Goal: Information Seeking & Learning: Learn about a topic

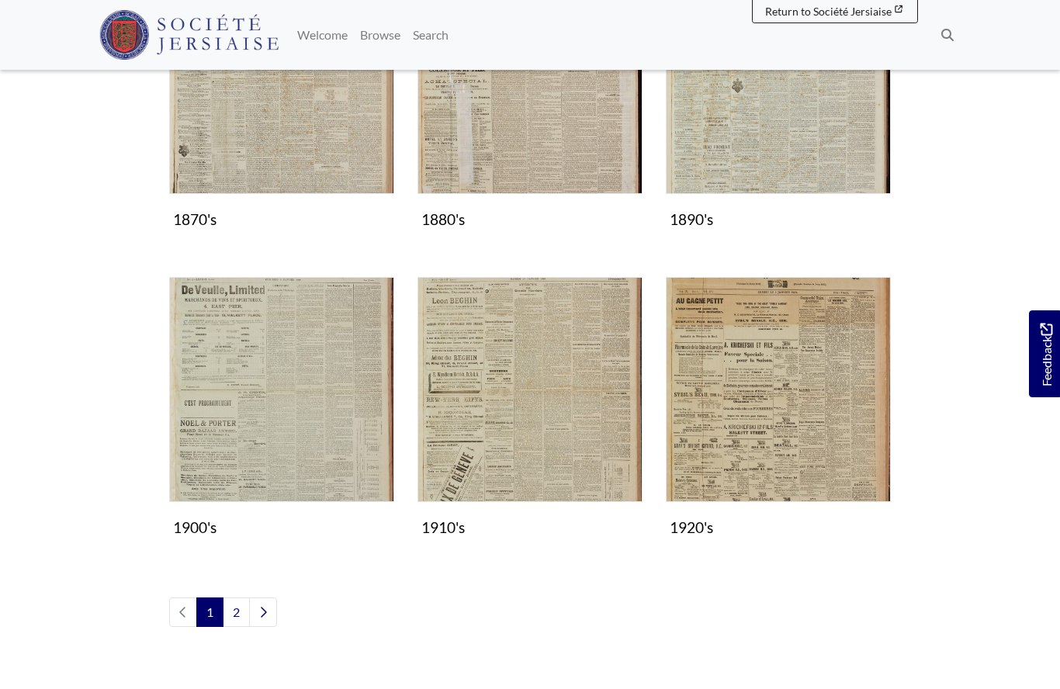
scroll to position [1207, 0]
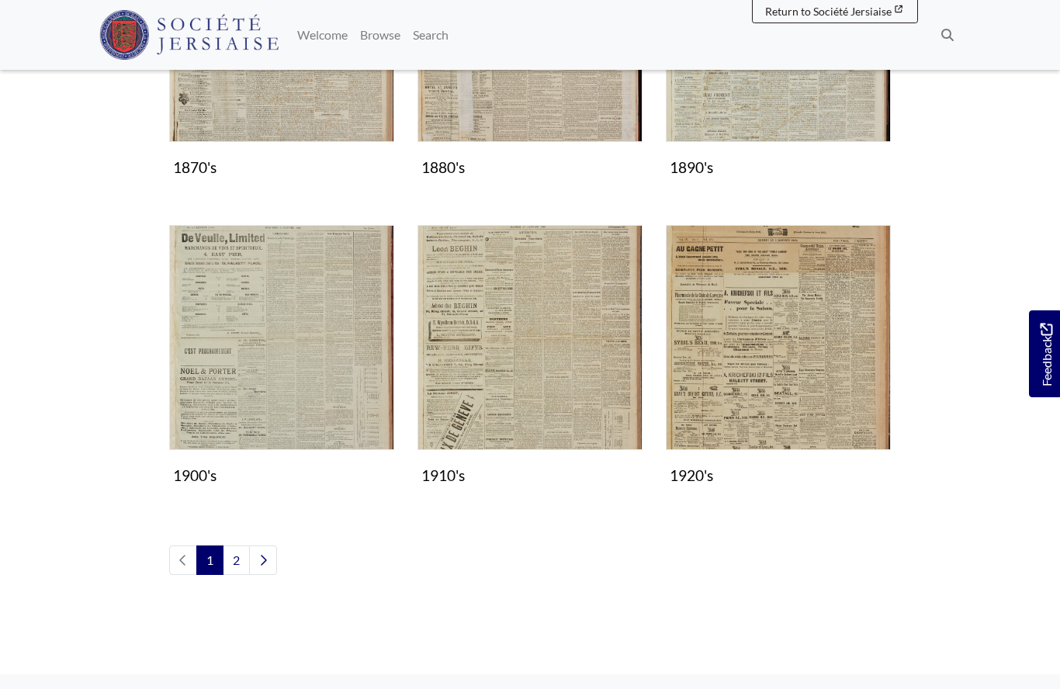
click at [758, 390] on img "Subcollection" at bounding box center [778, 337] width 225 height 225
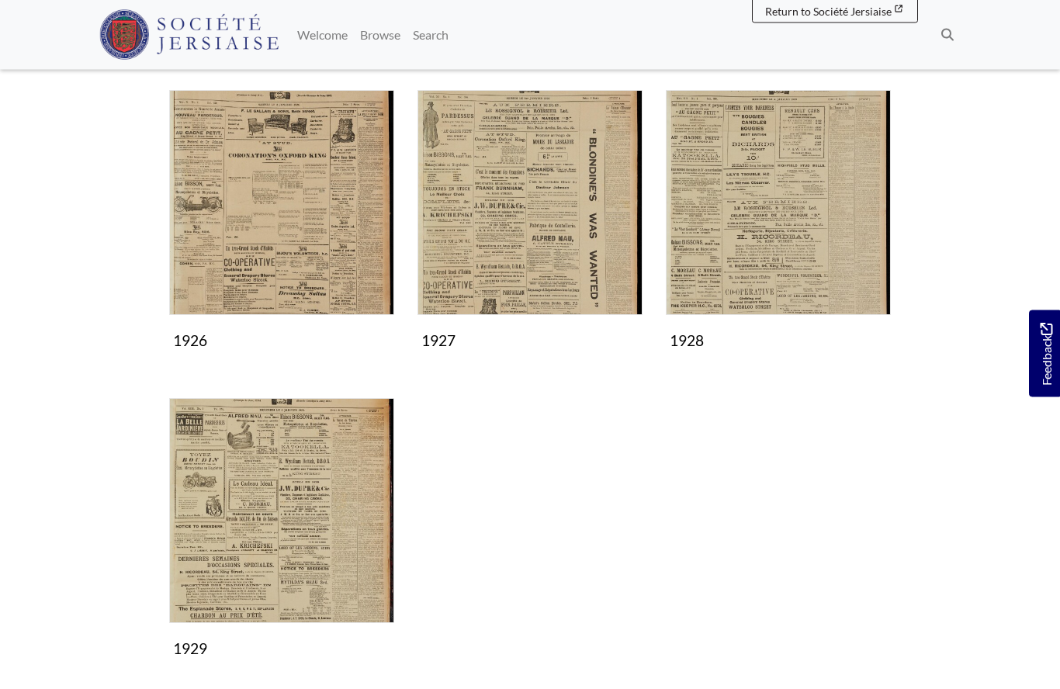
scroll to position [853, 0]
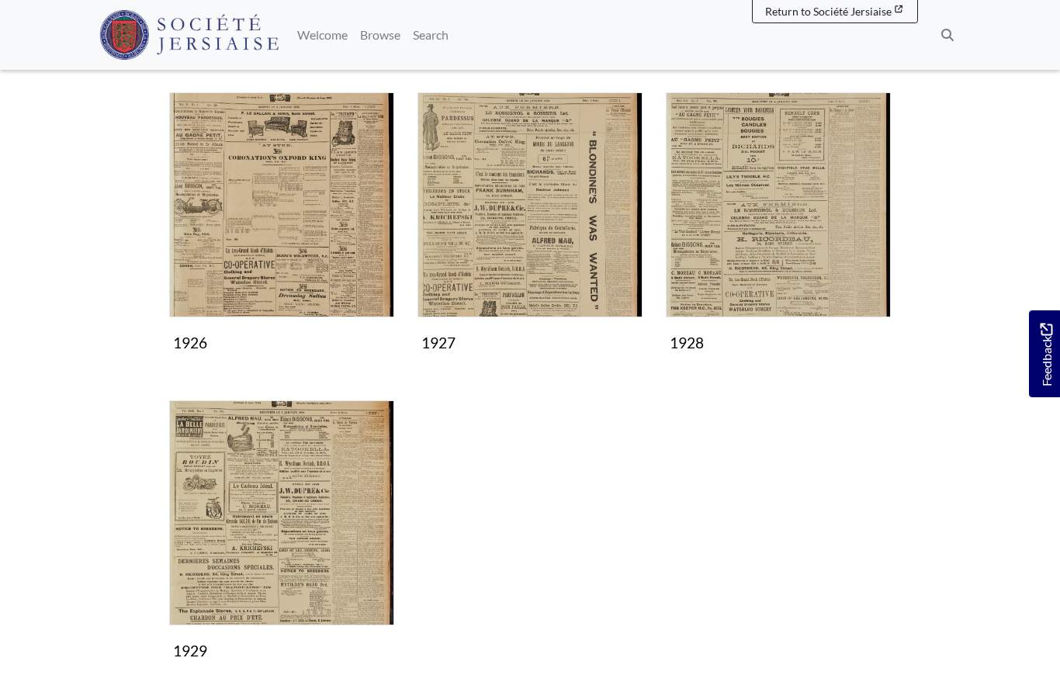
click at [314, 530] on img "Subcollection" at bounding box center [281, 512] width 225 height 225
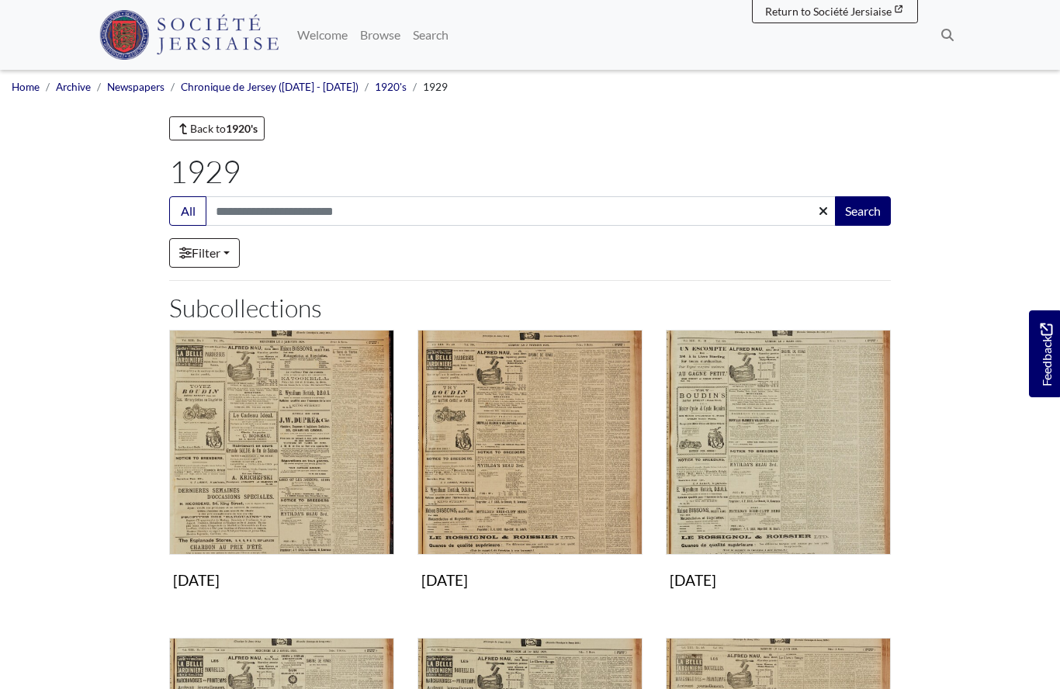
click at [782, 497] on img "Subcollection" at bounding box center [778, 442] width 225 height 225
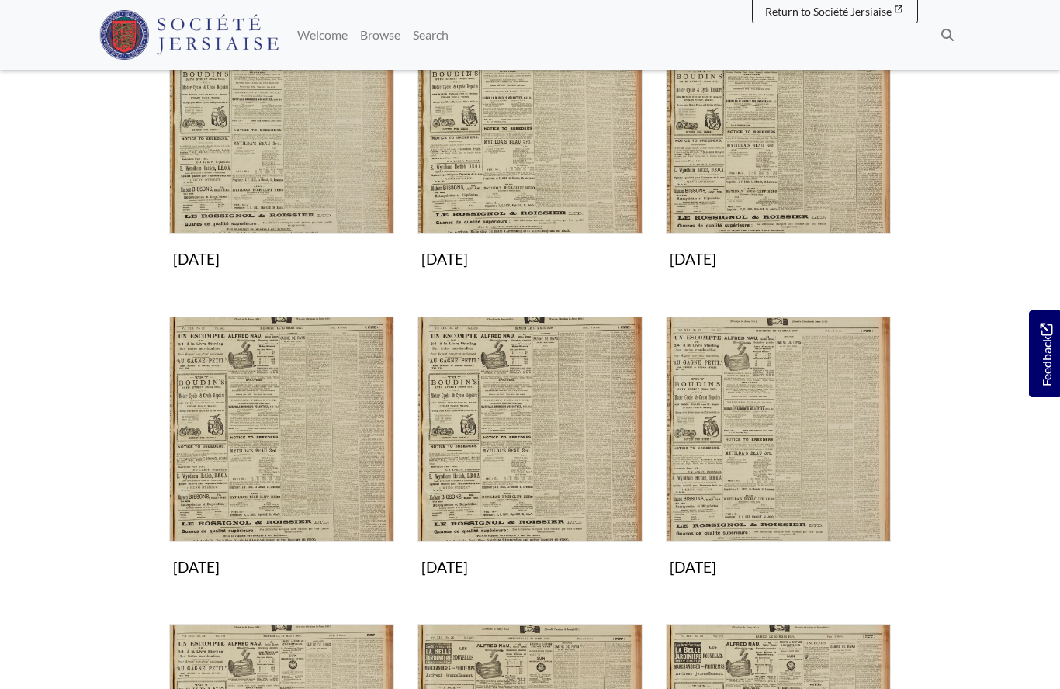
scroll to position [336, 0]
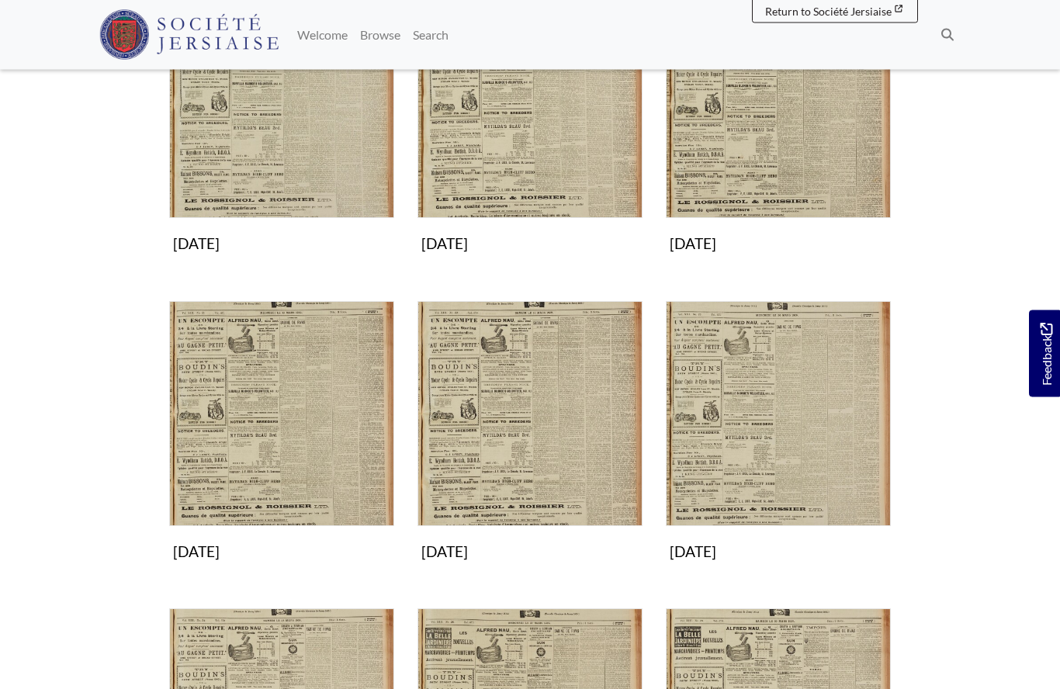
click at [514, 446] on img "Subcollection" at bounding box center [529, 414] width 225 height 225
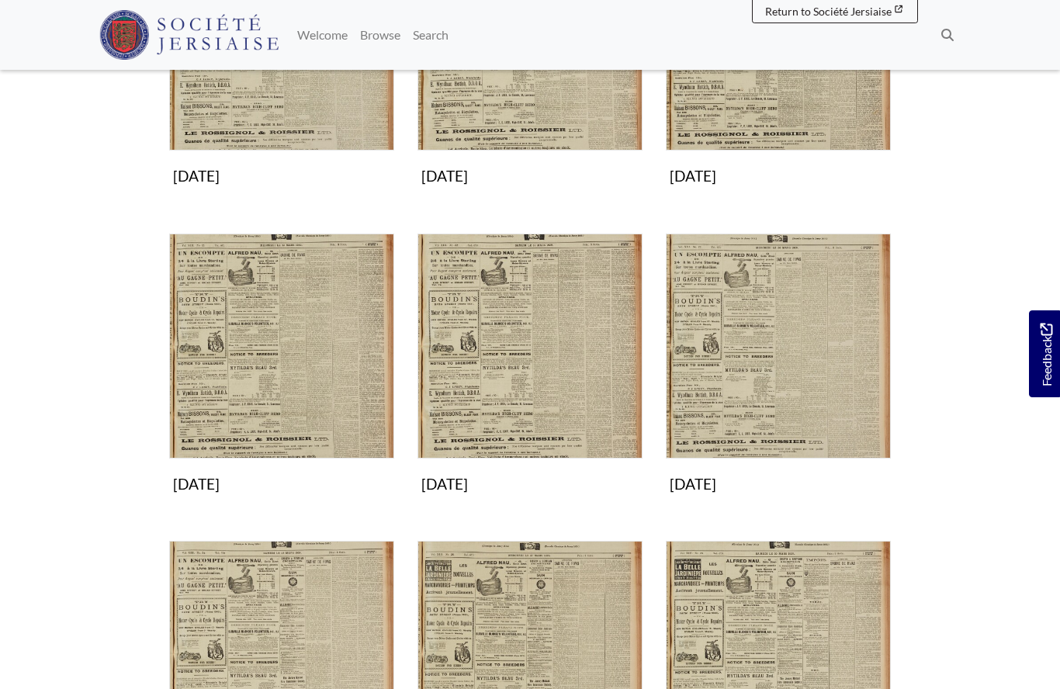
click at [746, 412] on img "Subcollection" at bounding box center [778, 346] width 225 height 225
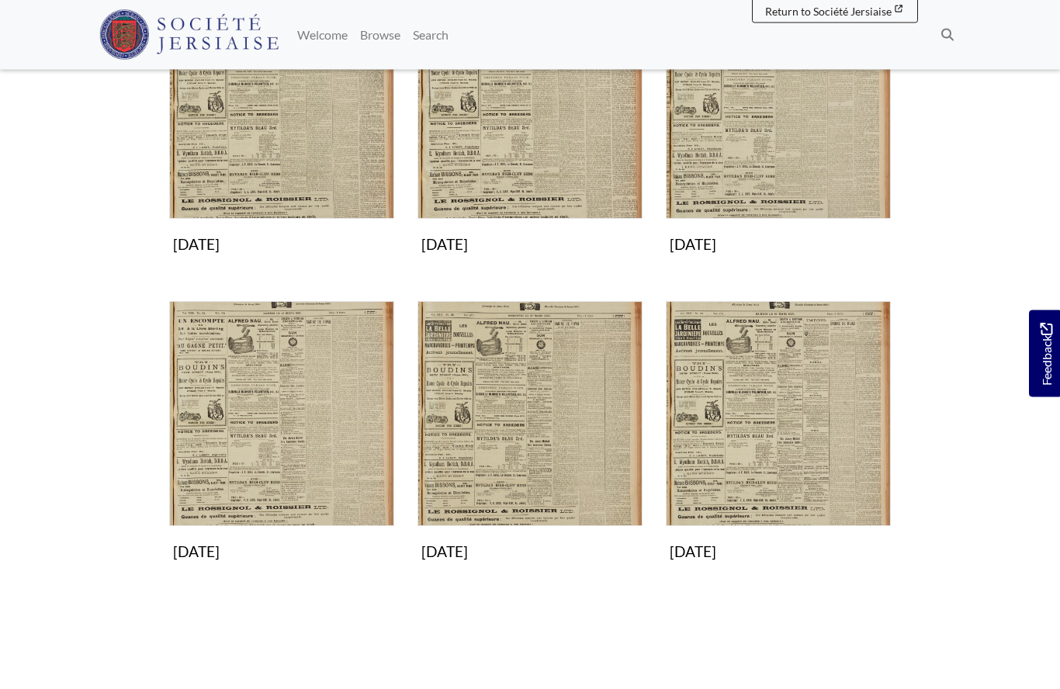
scroll to position [644, 0]
click at [272, 459] on img "Subcollection" at bounding box center [281, 413] width 225 height 225
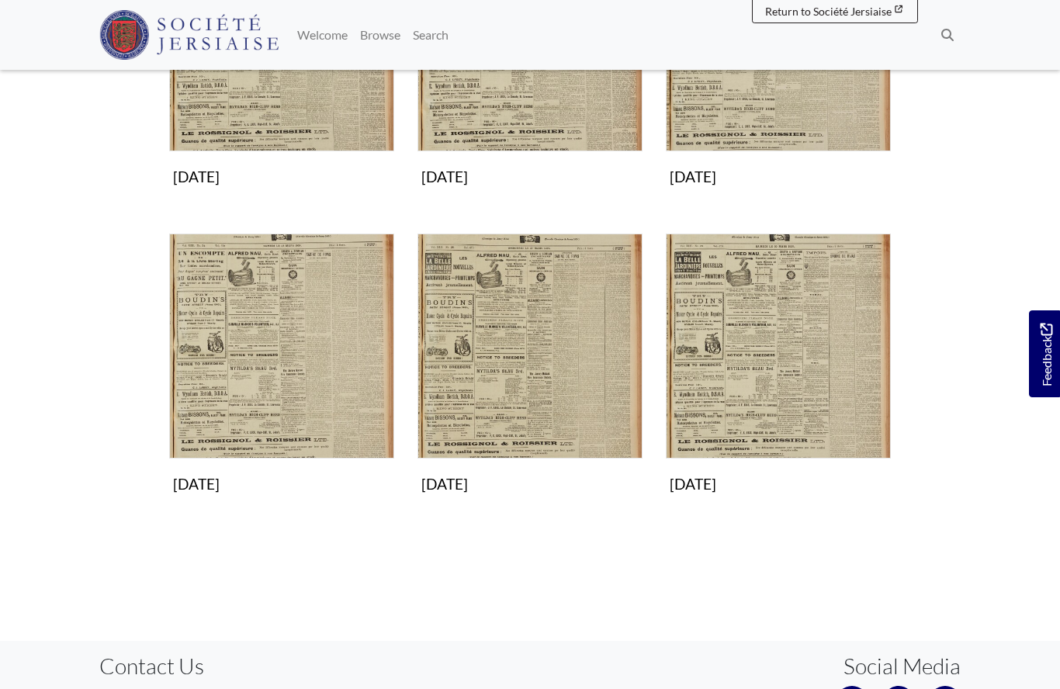
click at [511, 379] on img "Subcollection" at bounding box center [529, 346] width 225 height 225
click at [770, 372] on img "Subcollection" at bounding box center [778, 346] width 225 height 225
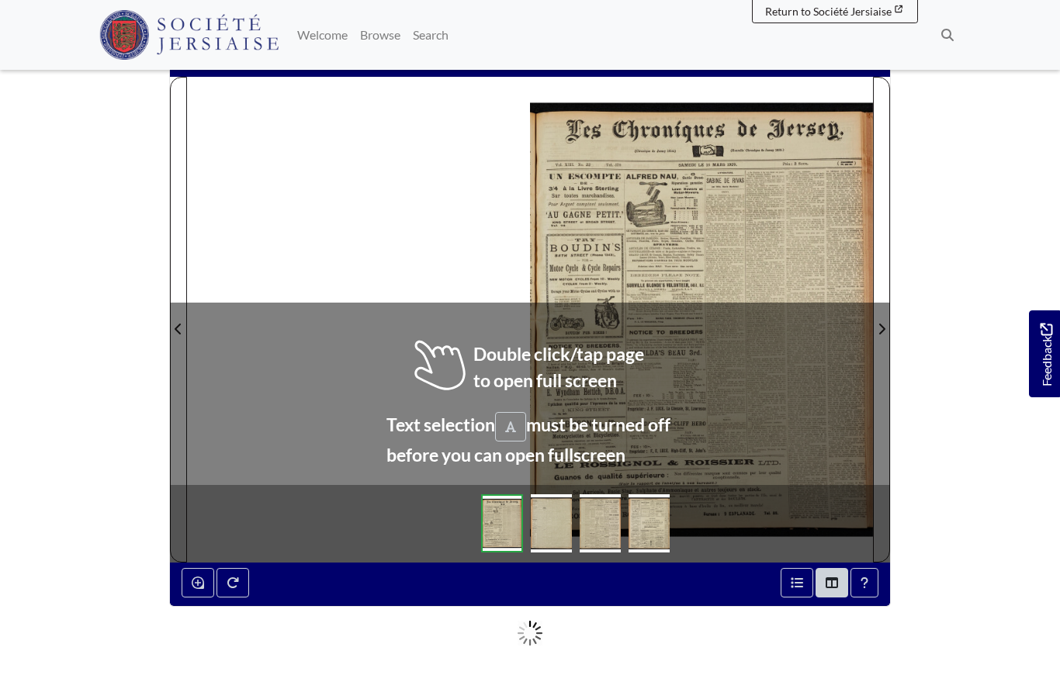
scroll to position [167, 0]
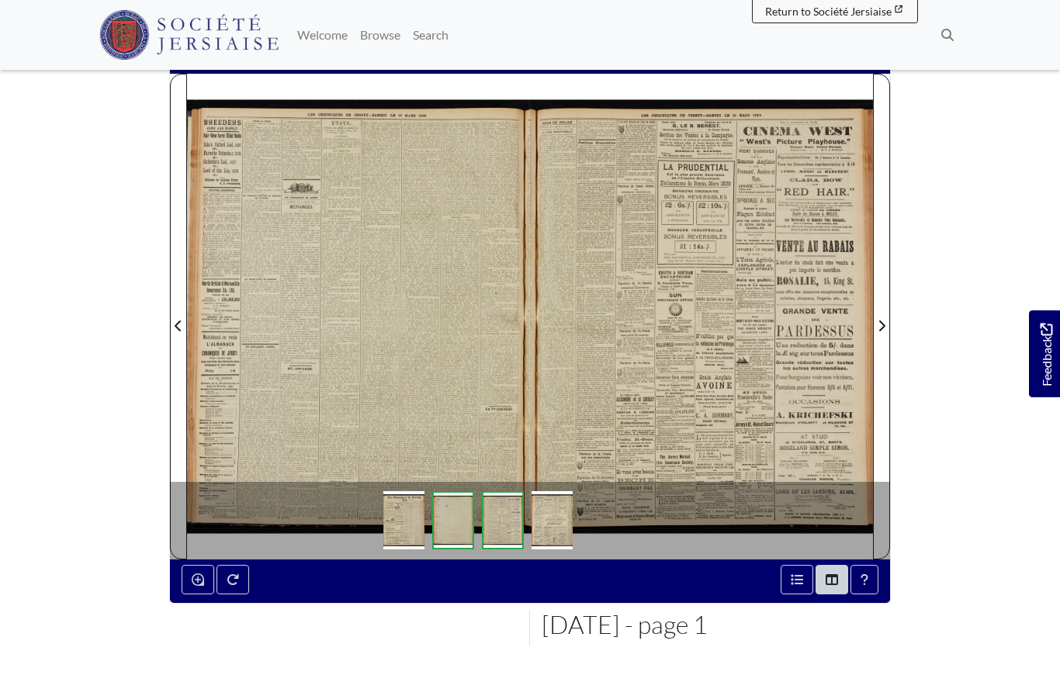
scroll to position [234, 0]
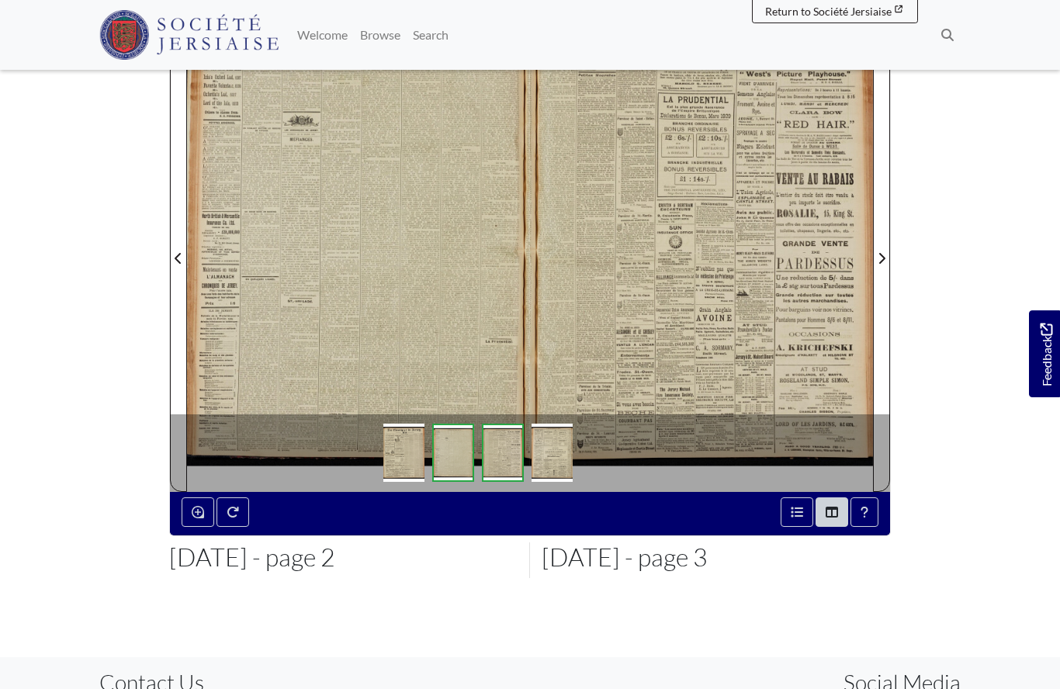
click at [351, 290] on div at bounding box center [358, 248] width 343 height 485
click at [320, 284] on div at bounding box center [358, 248] width 343 height 485
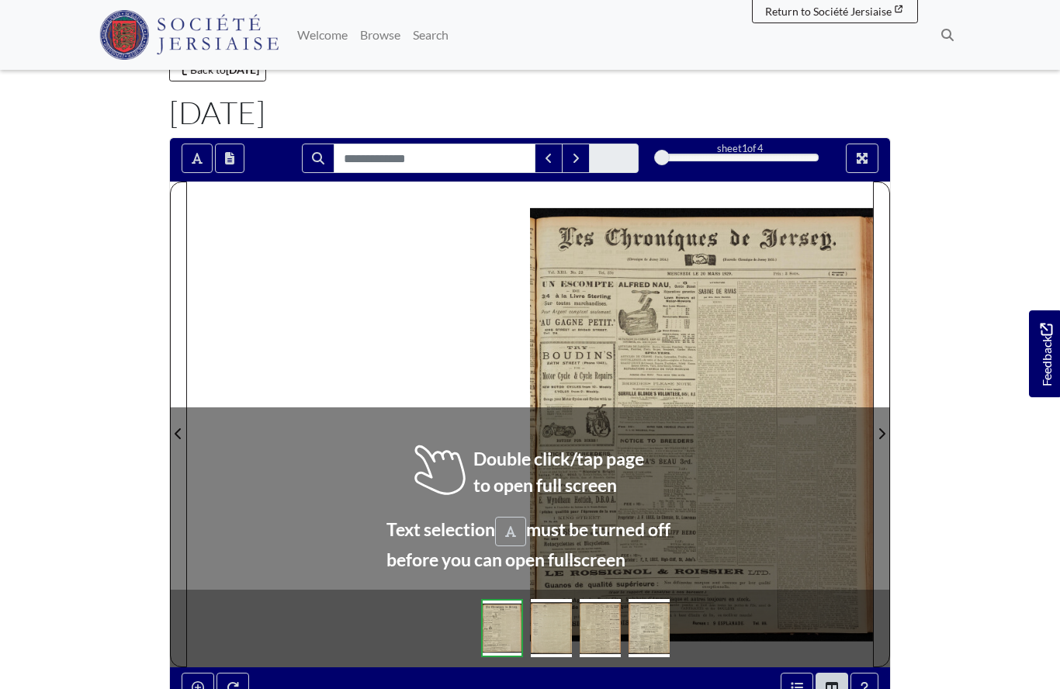
scroll to position [100, 0]
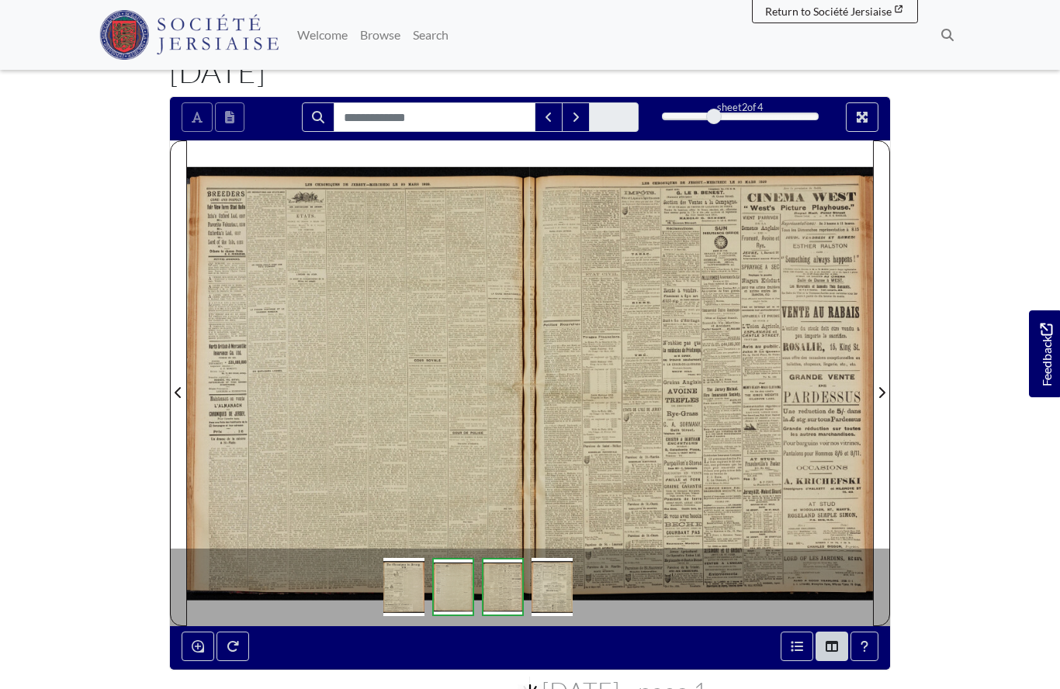
scroll to position [168, 0]
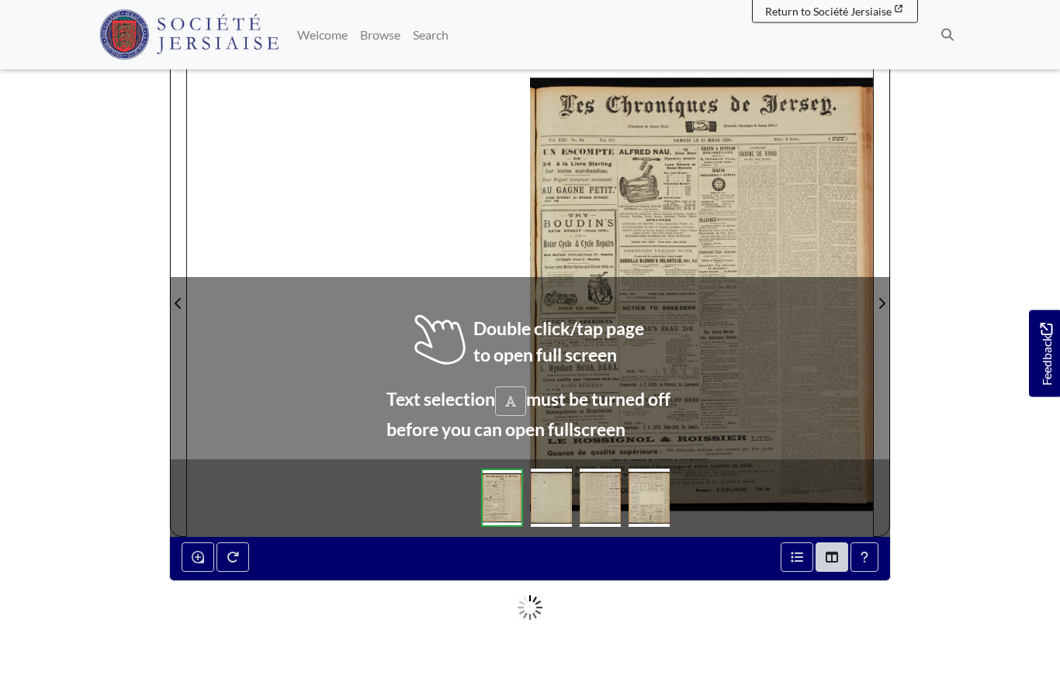
scroll to position [192, 0]
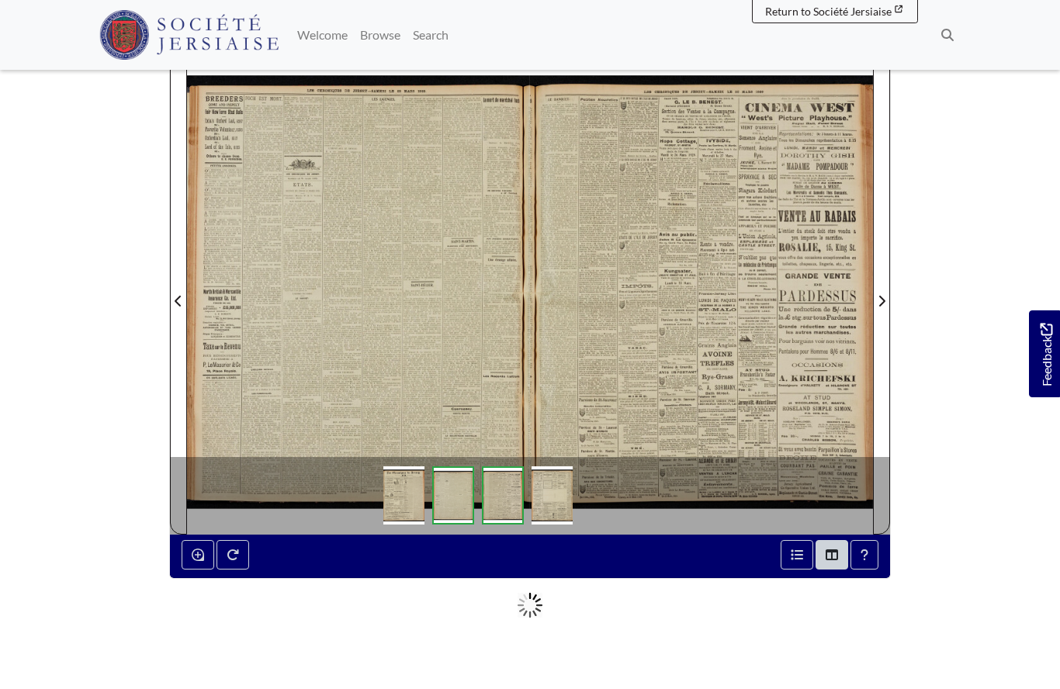
scroll to position [259, 0]
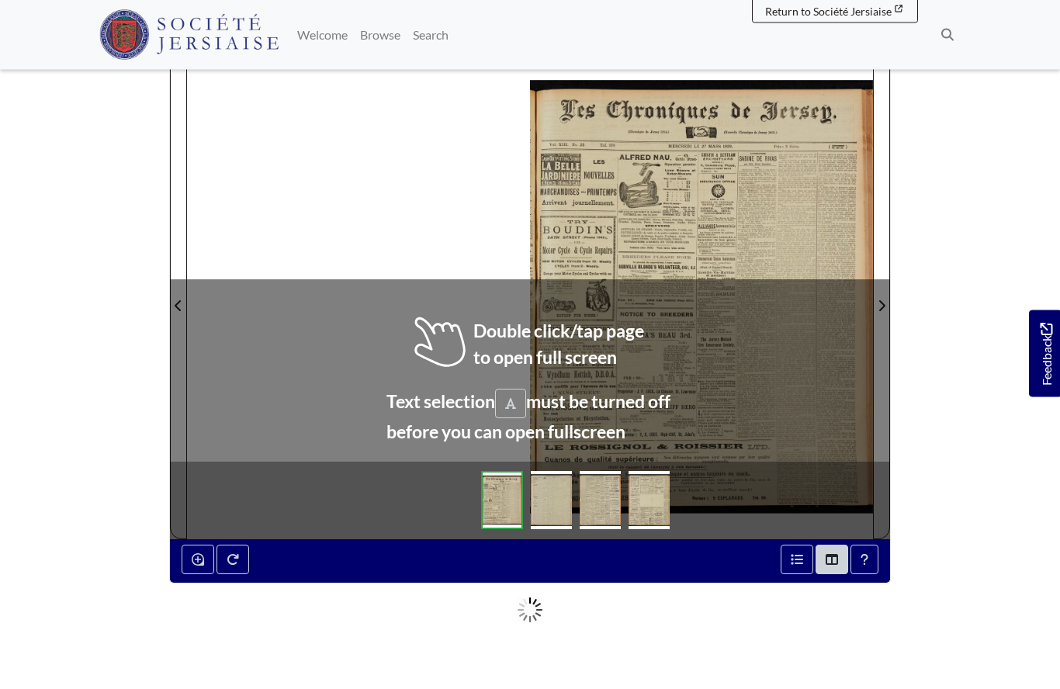
scroll to position [186, 0]
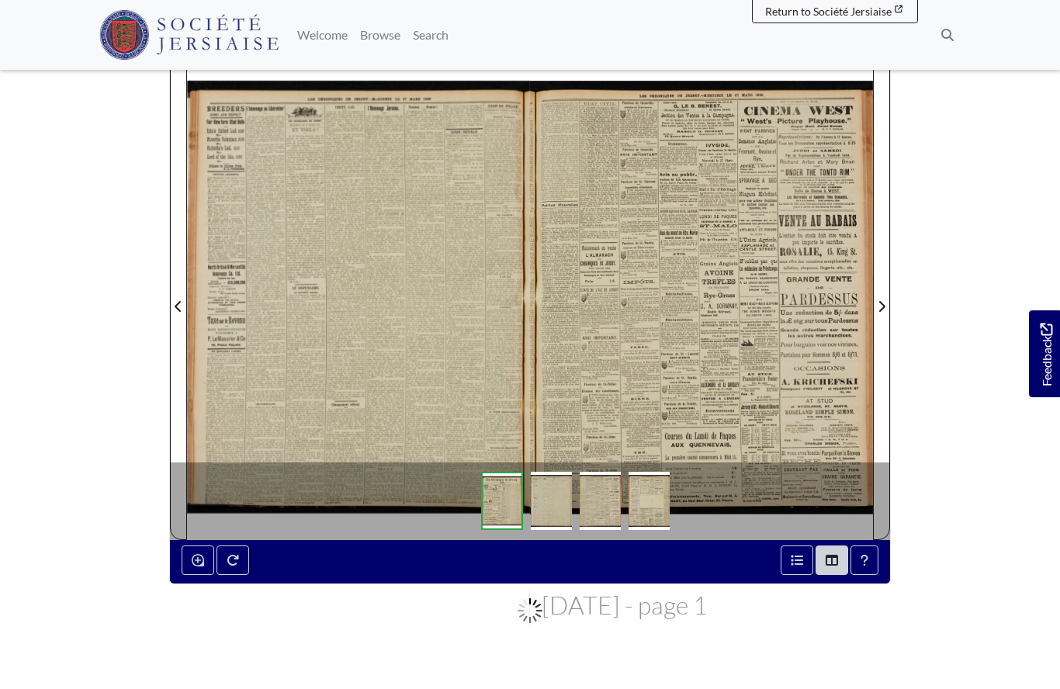
scroll to position [254, 0]
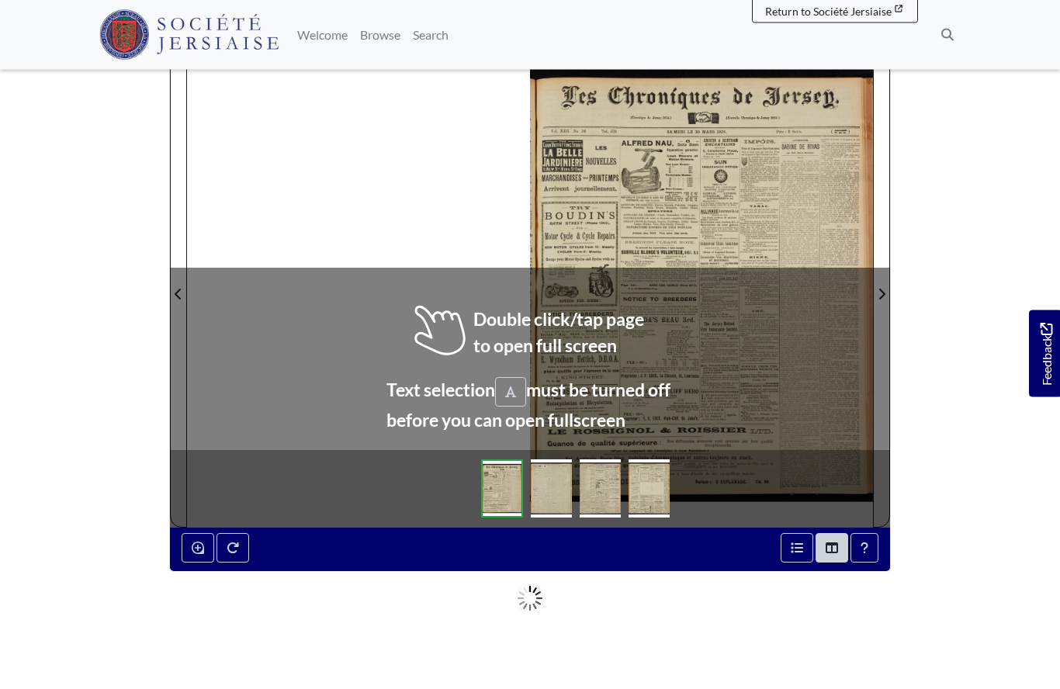
scroll to position [200, 0]
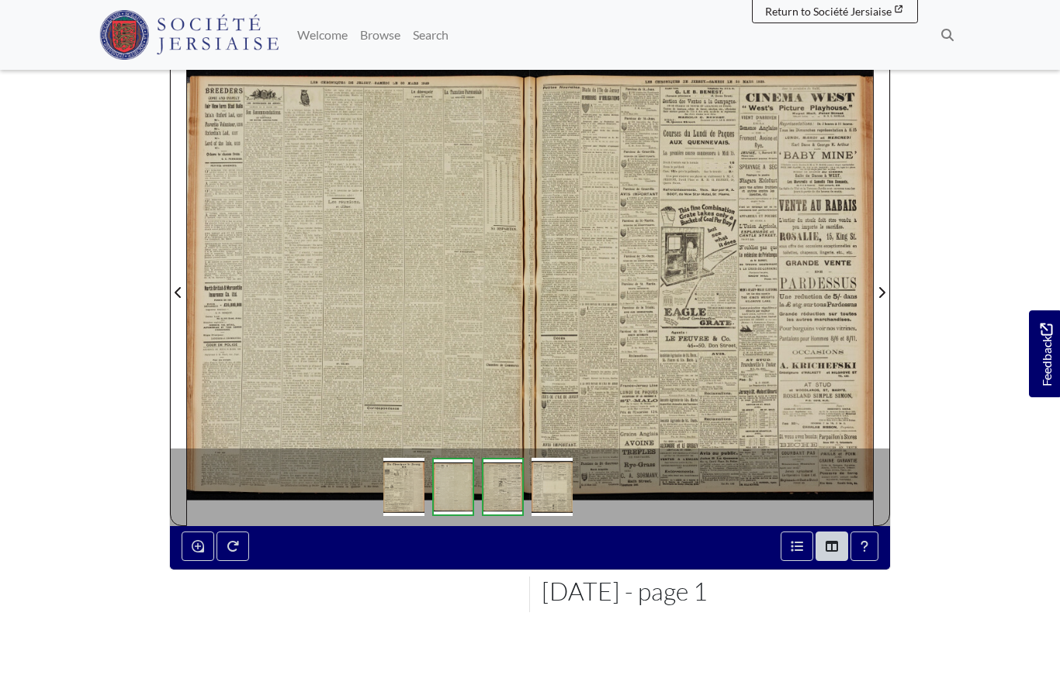
scroll to position [268, 0]
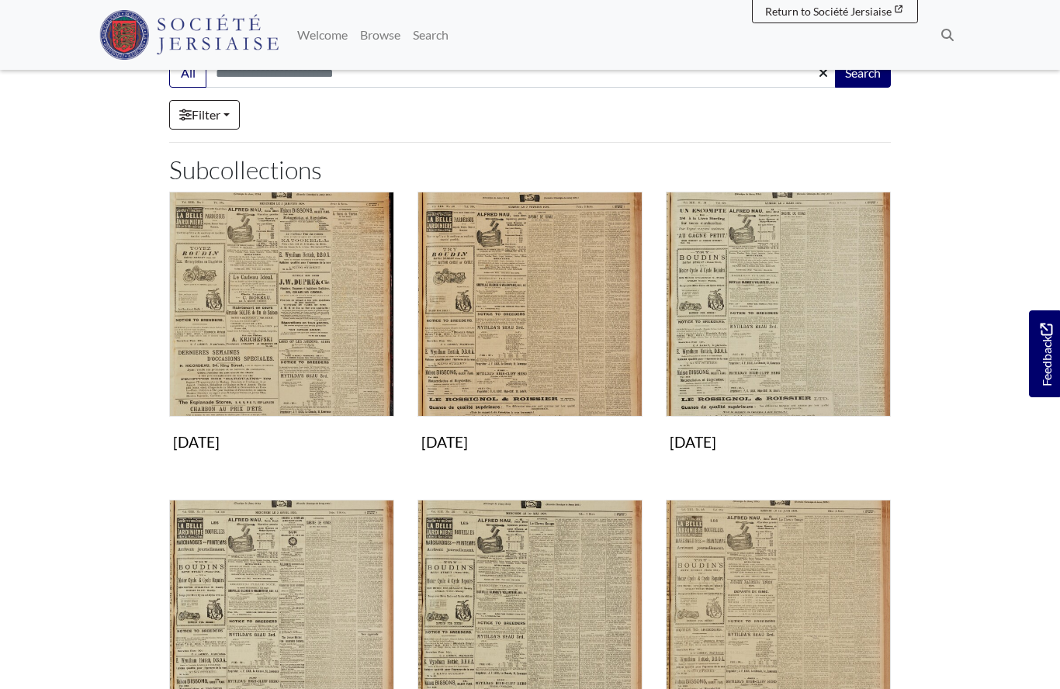
scroll to position [135, 0]
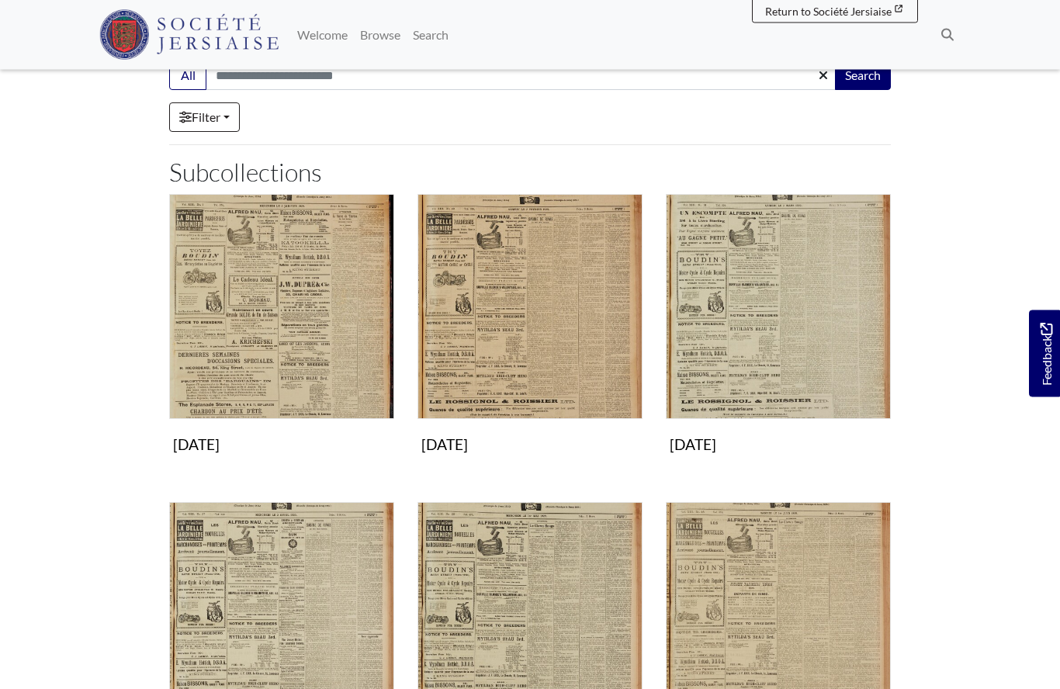
click at [258, 610] on img "Subcollection" at bounding box center [281, 615] width 225 height 225
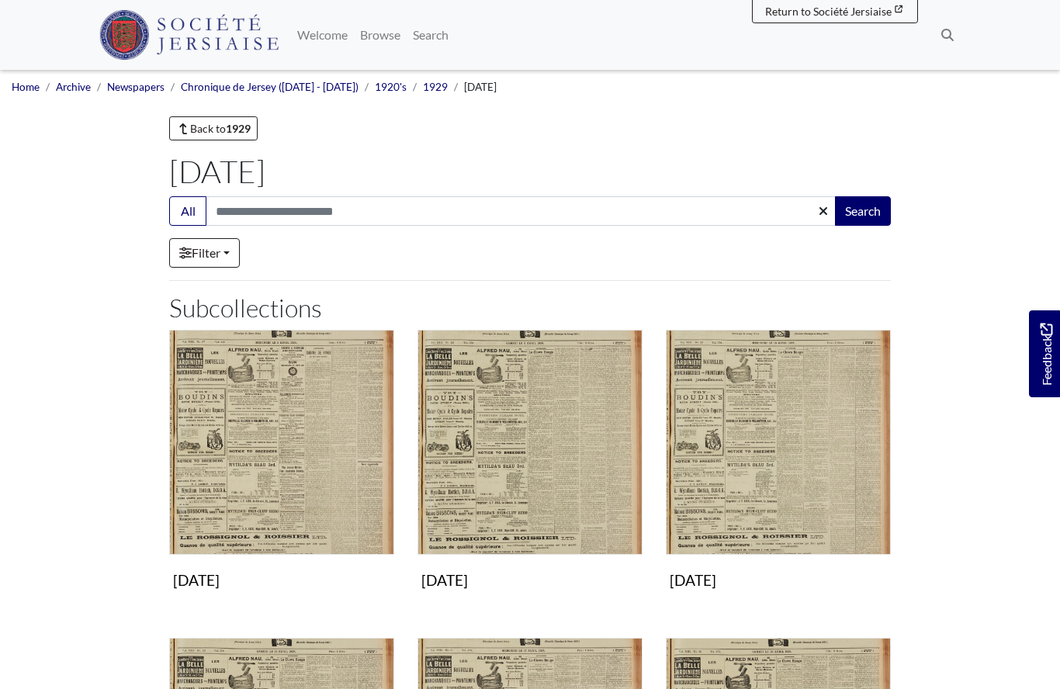
click at [229, 469] on img "Subcollection" at bounding box center [281, 442] width 225 height 225
click at [507, 481] on img "Subcollection" at bounding box center [529, 442] width 225 height 225
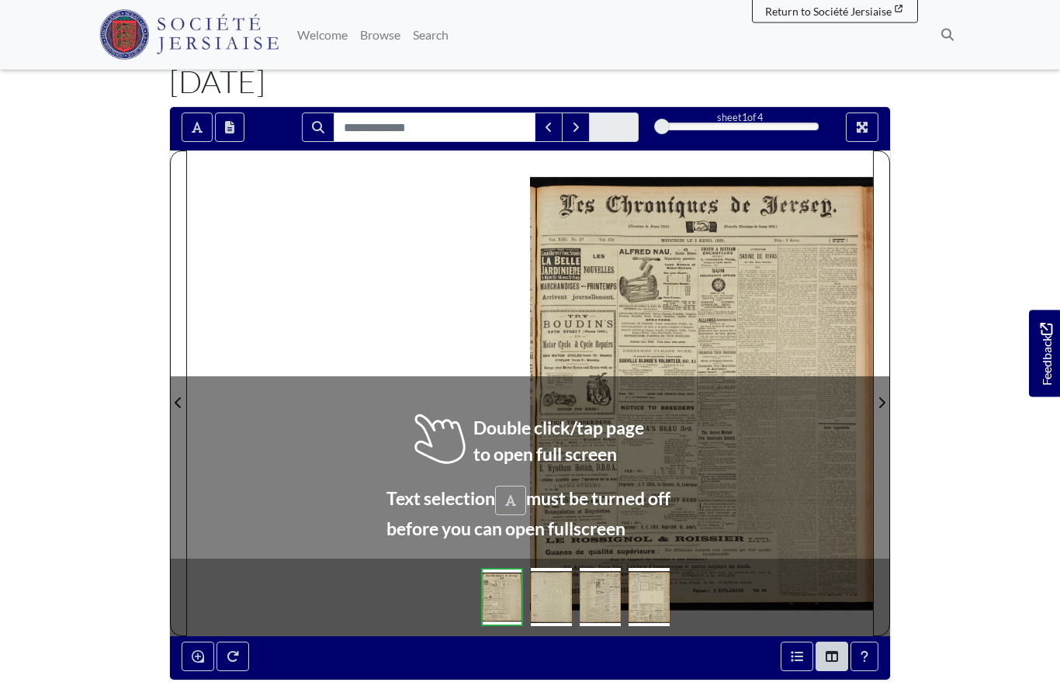
scroll to position [90, 0]
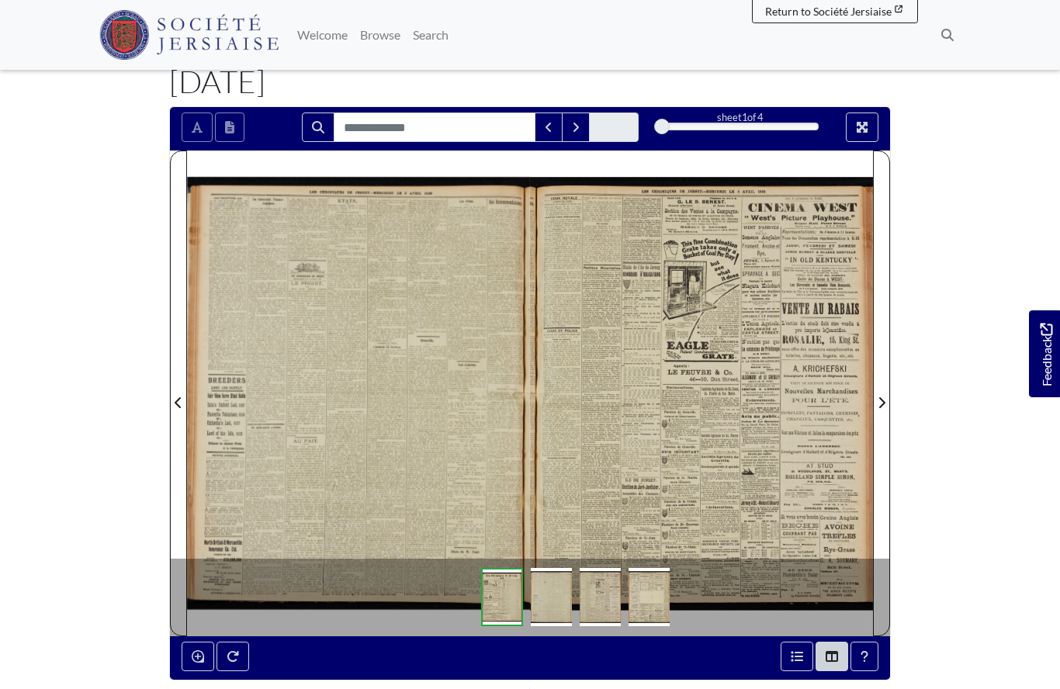
scroll to position [158, 0]
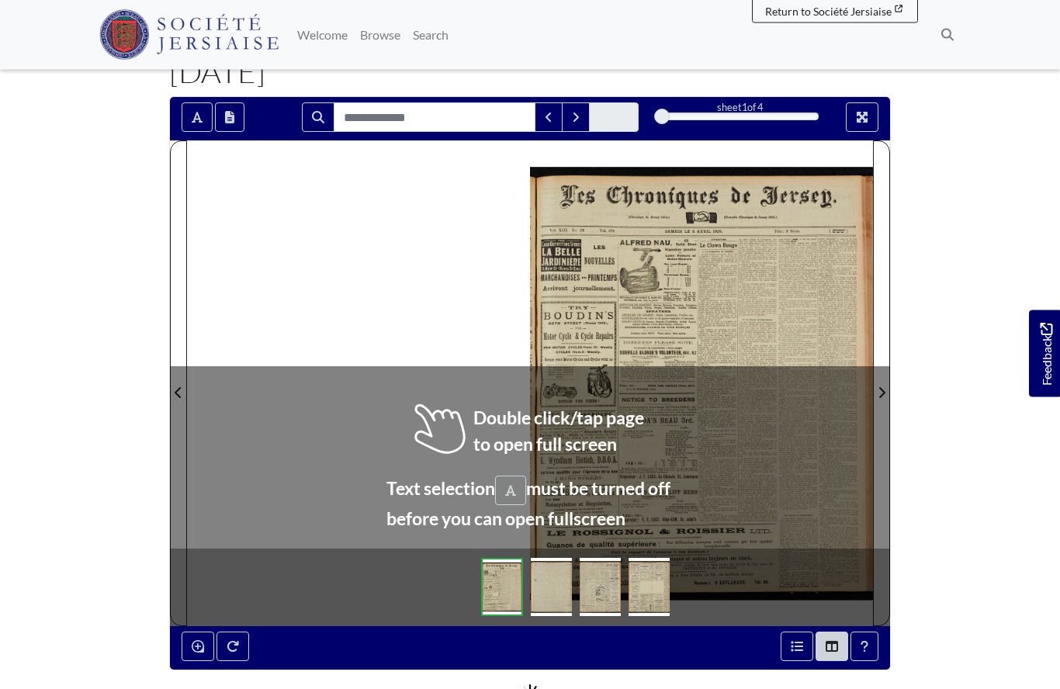
scroll to position [100, 0]
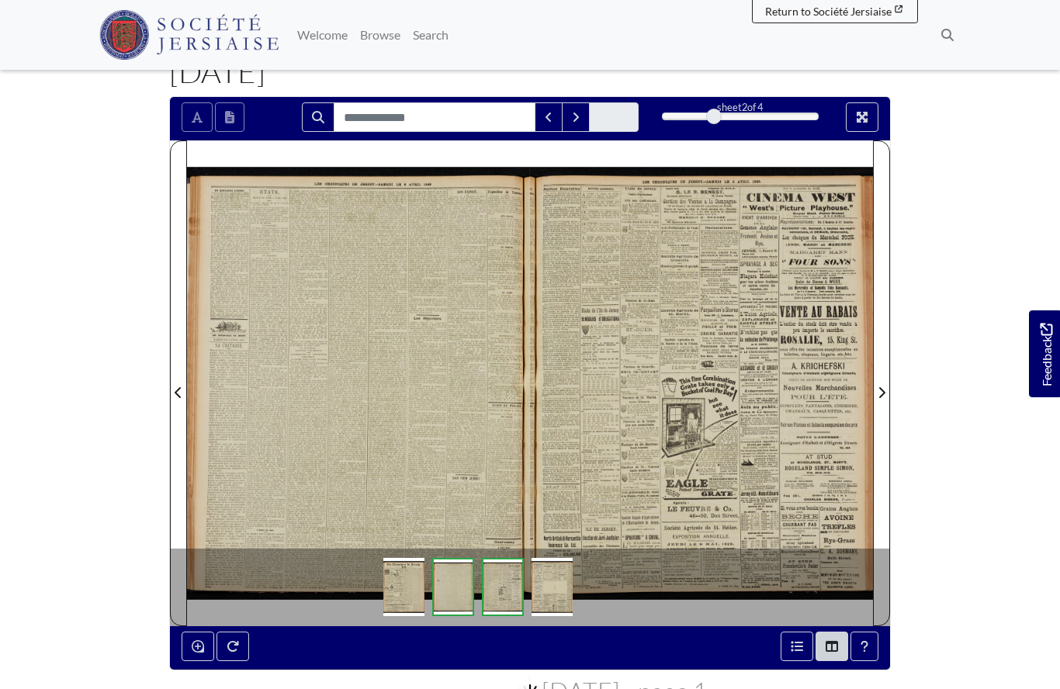
scroll to position [168, 0]
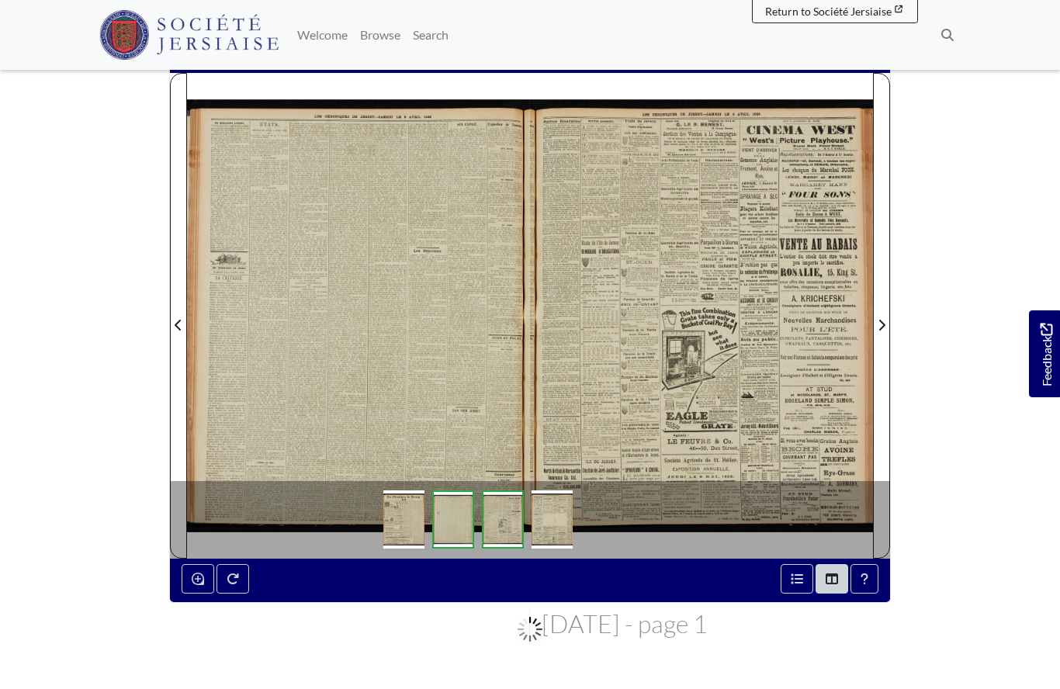
click at [356, 346] on div at bounding box center [358, 315] width 343 height 485
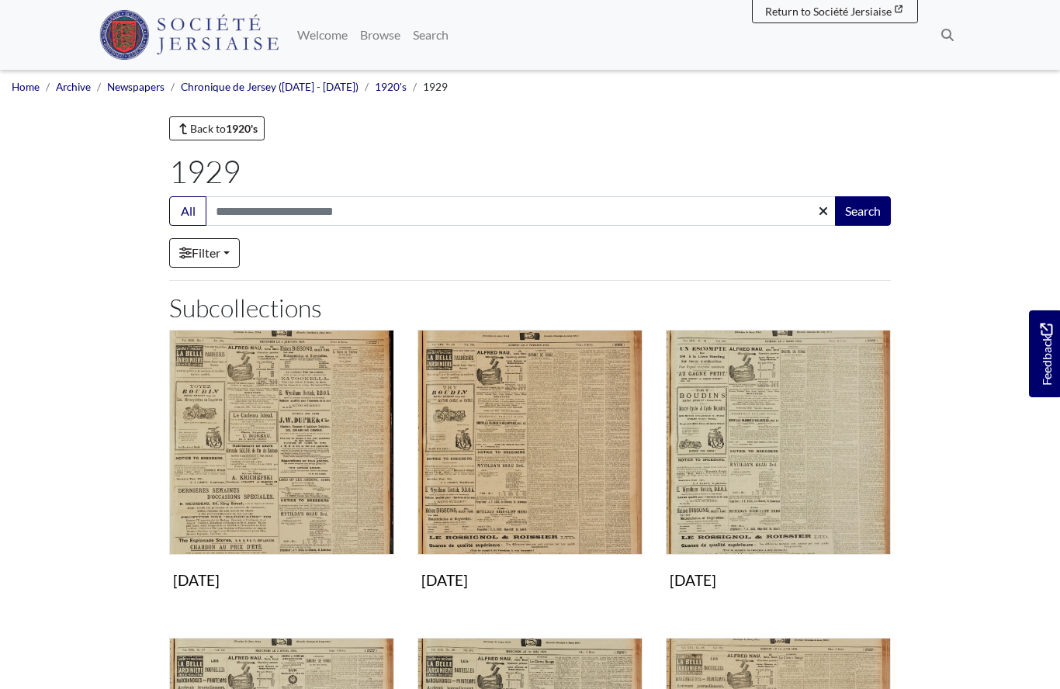
scroll to position [136, 0]
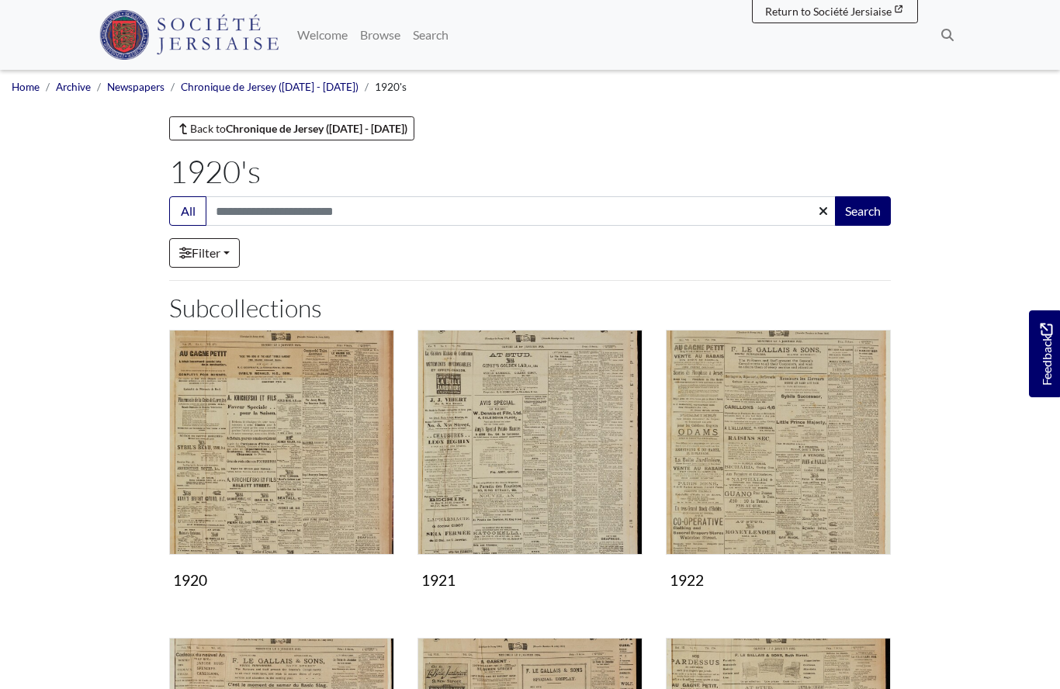
scroll to position [920, 0]
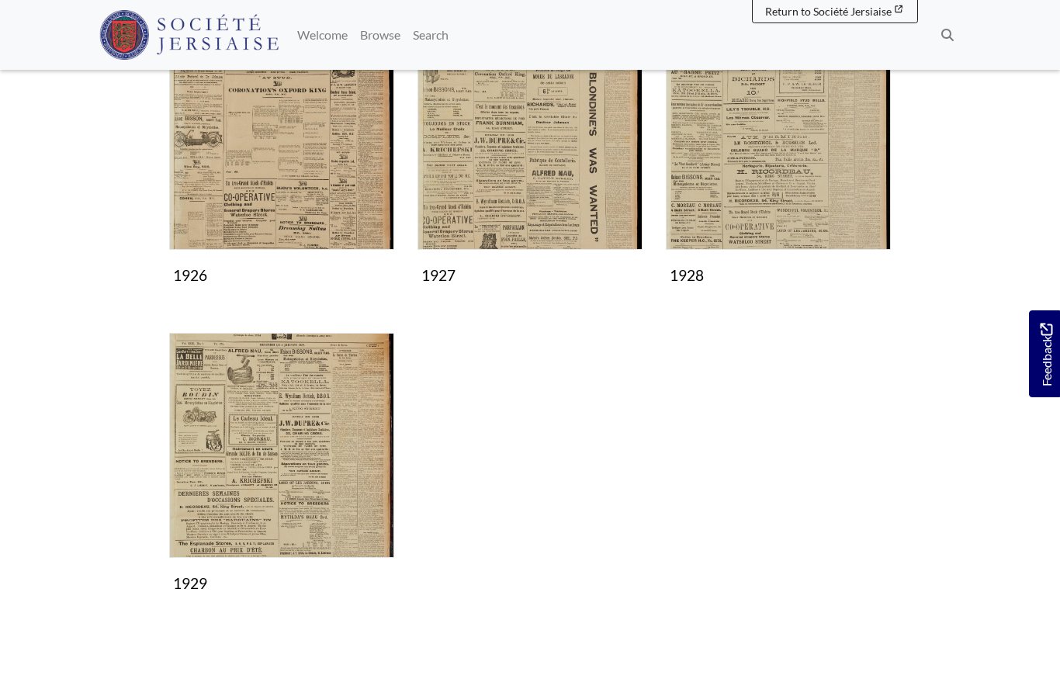
click at [754, 169] on img "Subcollection" at bounding box center [778, 137] width 225 height 225
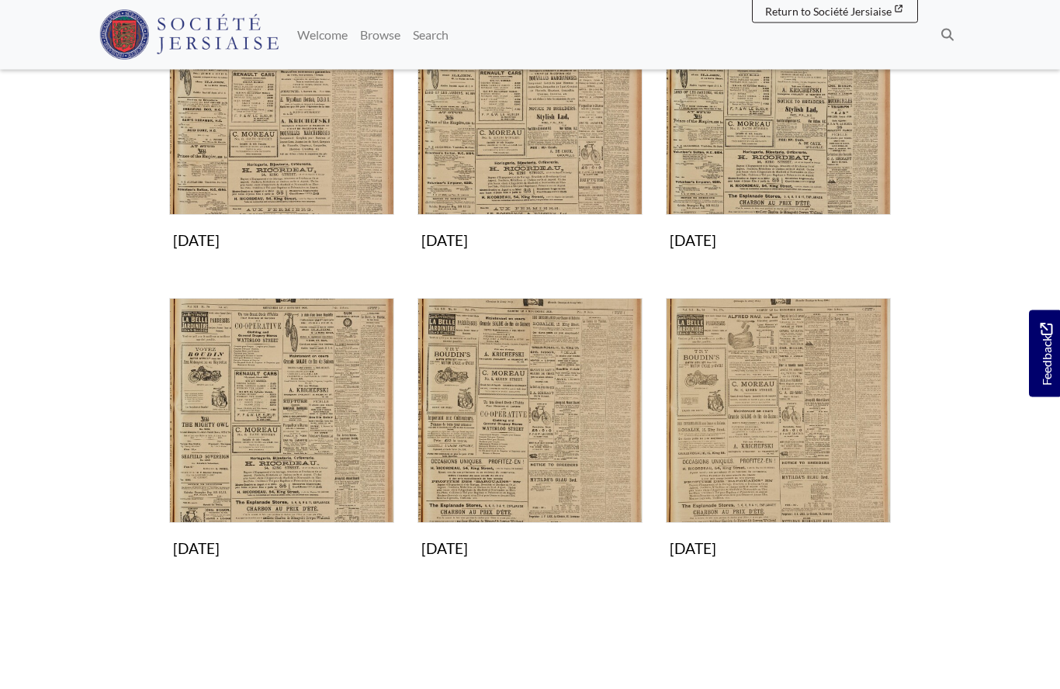
scroll to position [955, 0]
click at [258, 437] on img "Subcollection" at bounding box center [281, 410] width 225 height 225
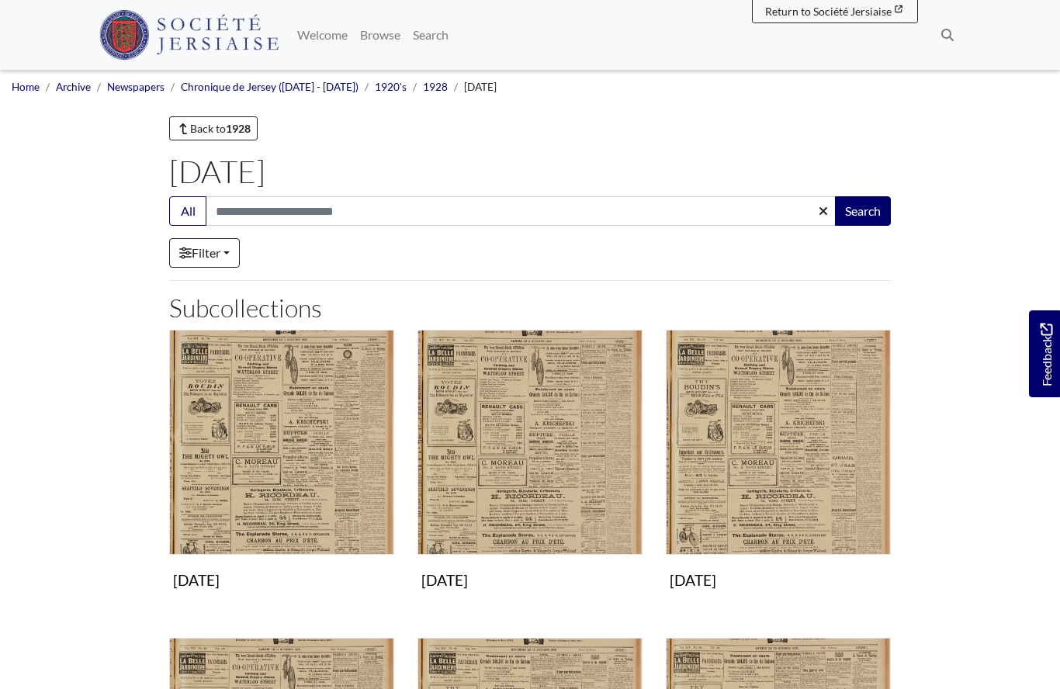
click at [490, 466] on img "Subcollection" at bounding box center [529, 442] width 225 height 225
click at [774, 473] on img "Subcollection" at bounding box center [778, 442] width 225 height 225
click at [508, 485] on img "Subcollection" at bounding box center [529, 442] width 225 height 225
click at [265, 461] on img "Subcollection" at bounding box center [281, 442] width 225 height 225
click at [709, 475] on img "Subcollection" at bounding box center [778, 442] width 225 height 225
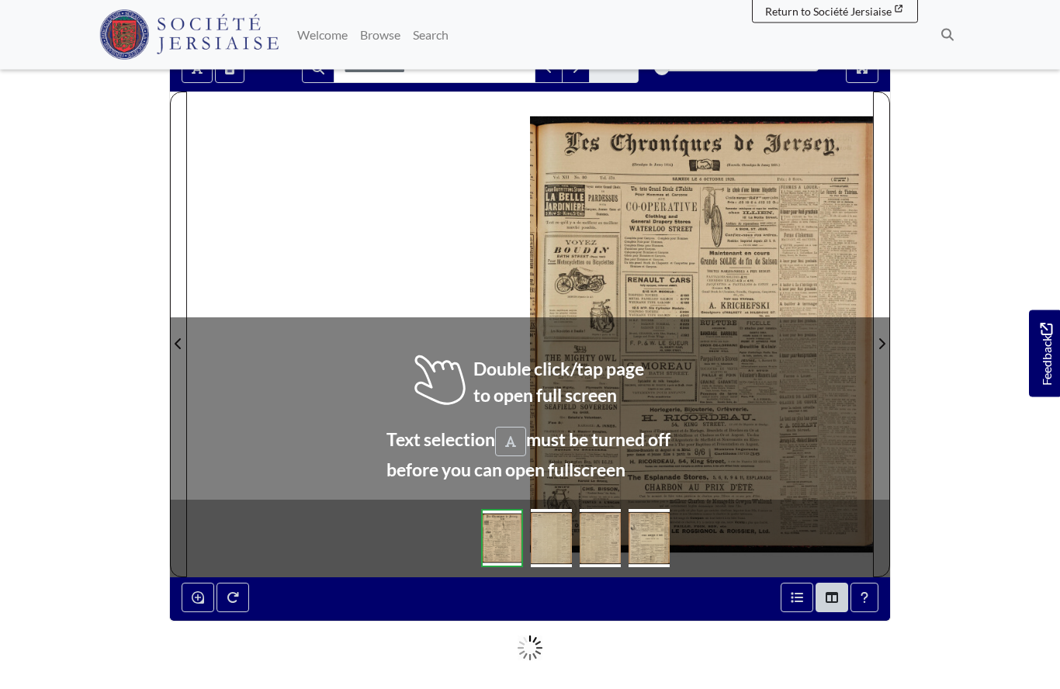
scroll to position [149, 0]
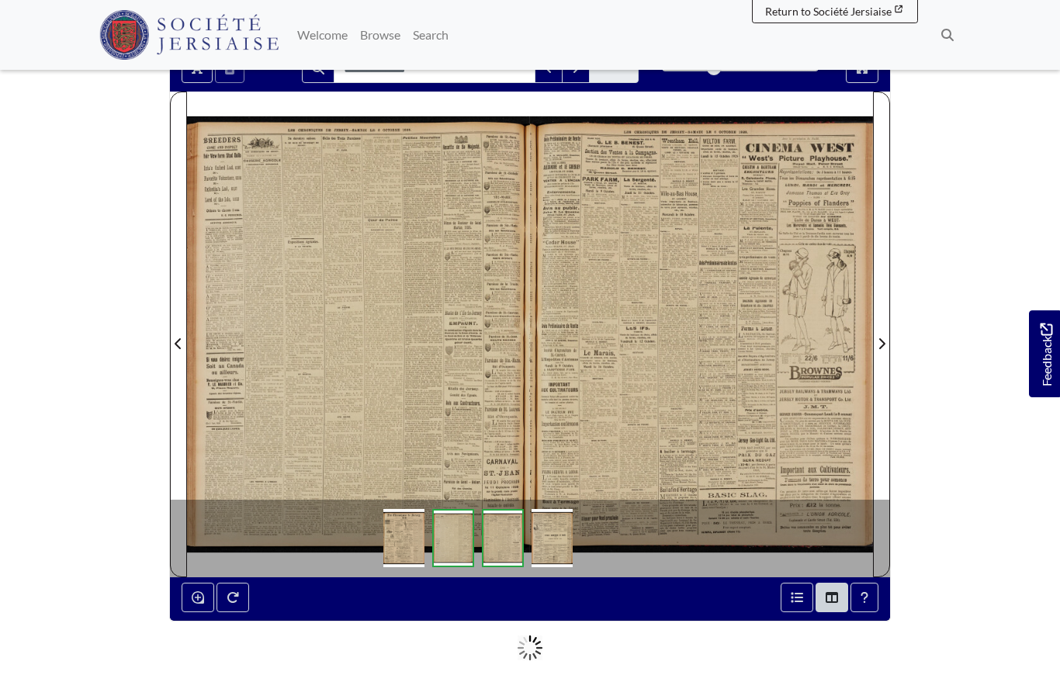
scroll to position [217, 0]
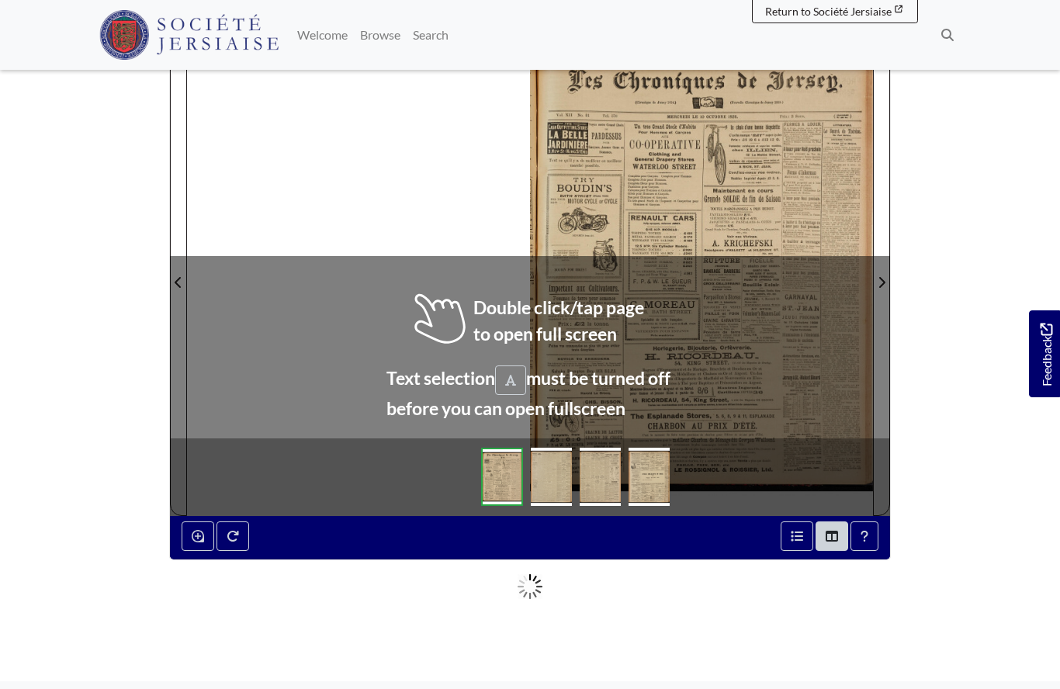
scroll to position [214, 0]
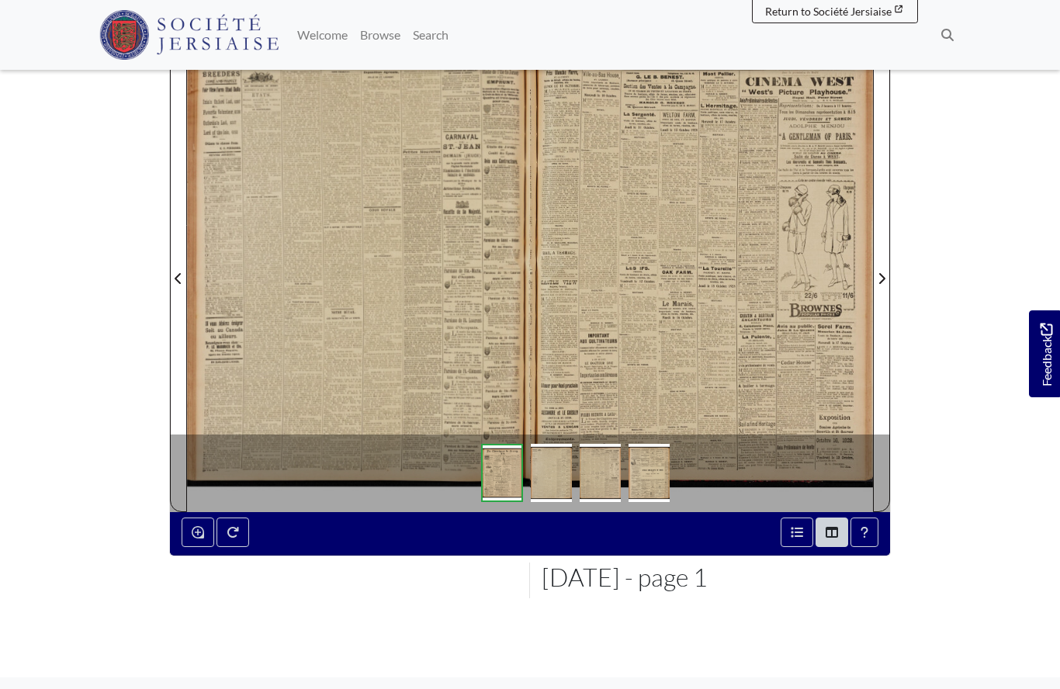
scroll to position [282, 0]
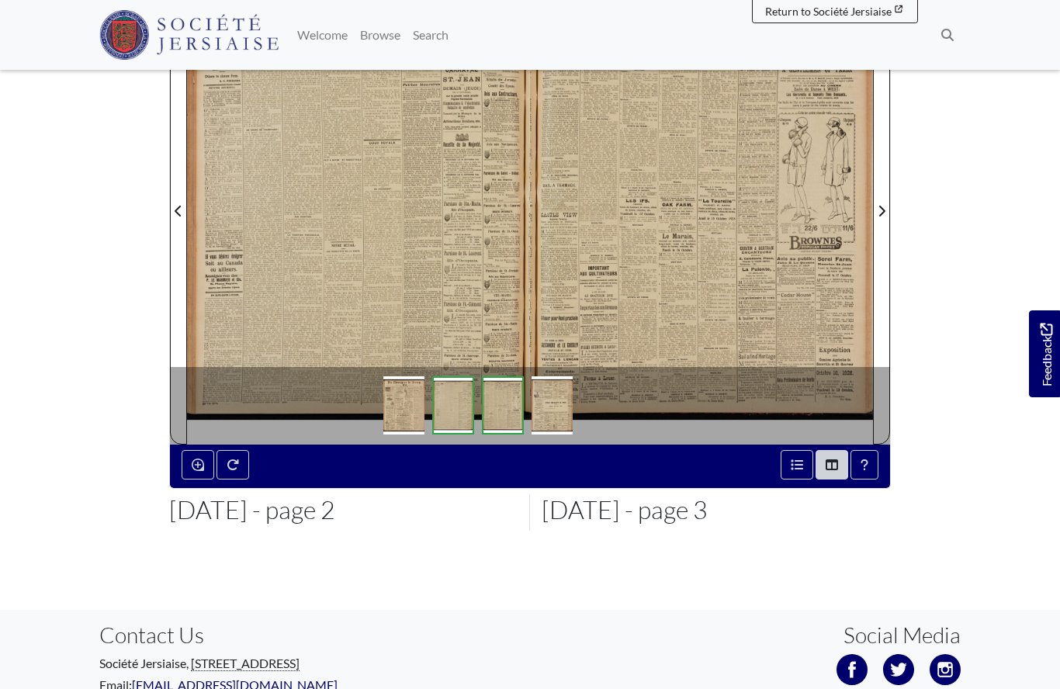
click at [401, 286] on div at bounding box center [358, 201] width 343 height 485
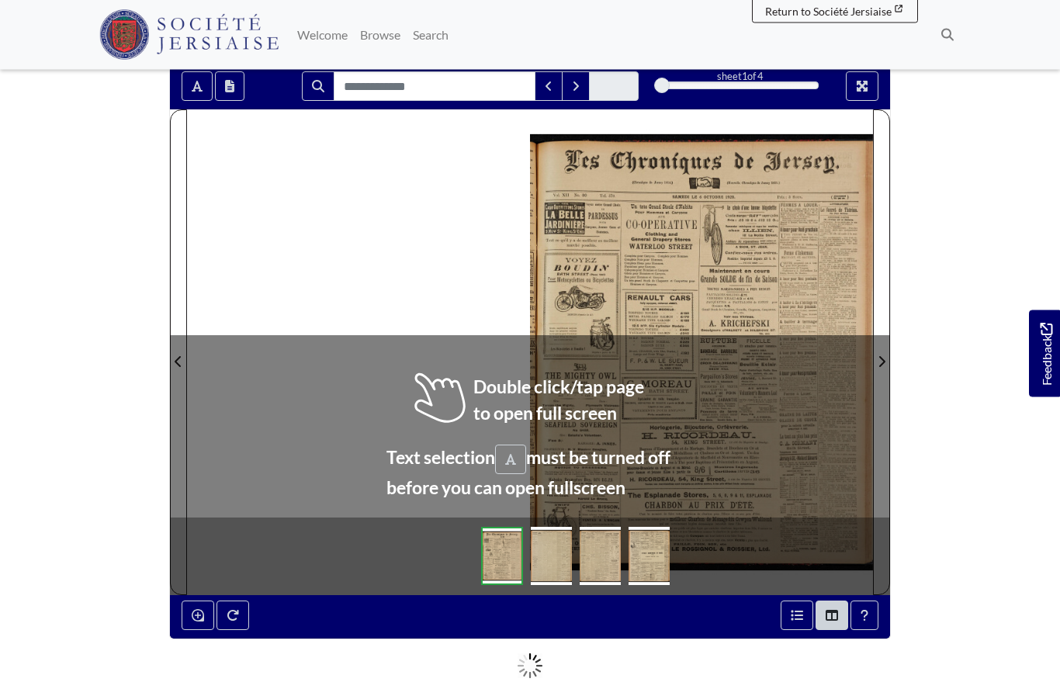
scroll to position [133, 0]
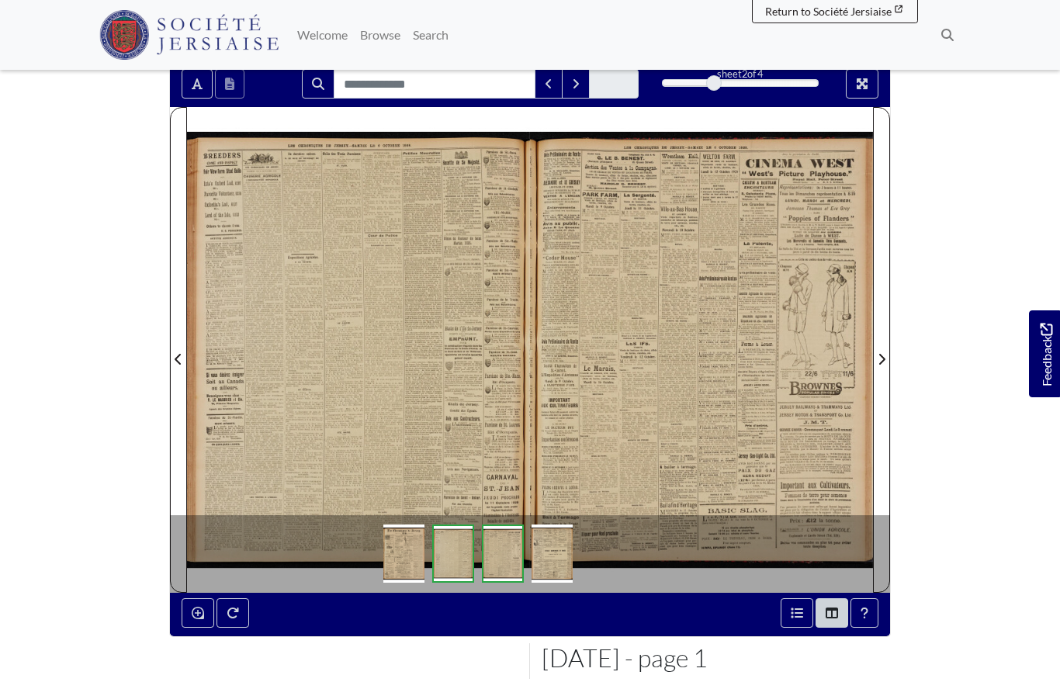
scroll to position [201, 0]
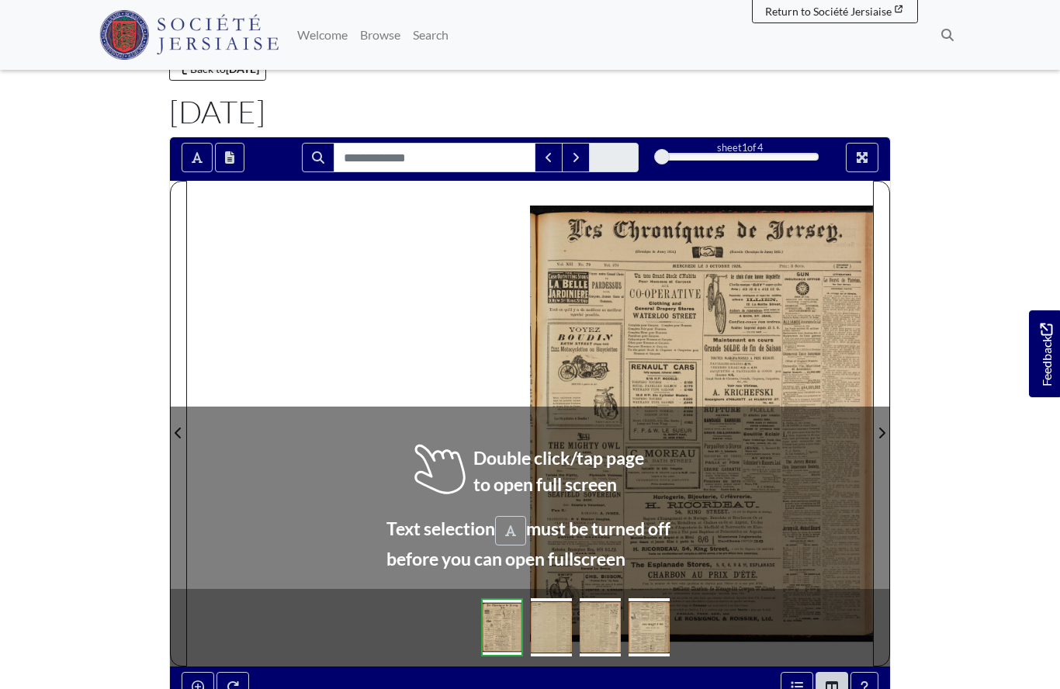
scroll to position [99, 0]
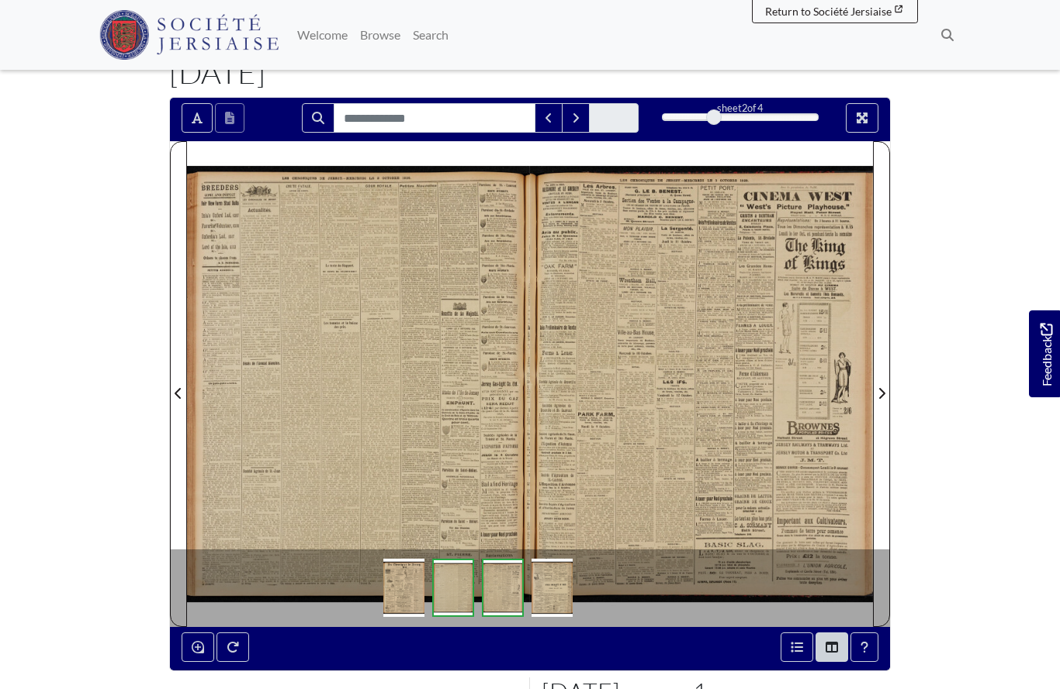
scroll to position [167, 0]
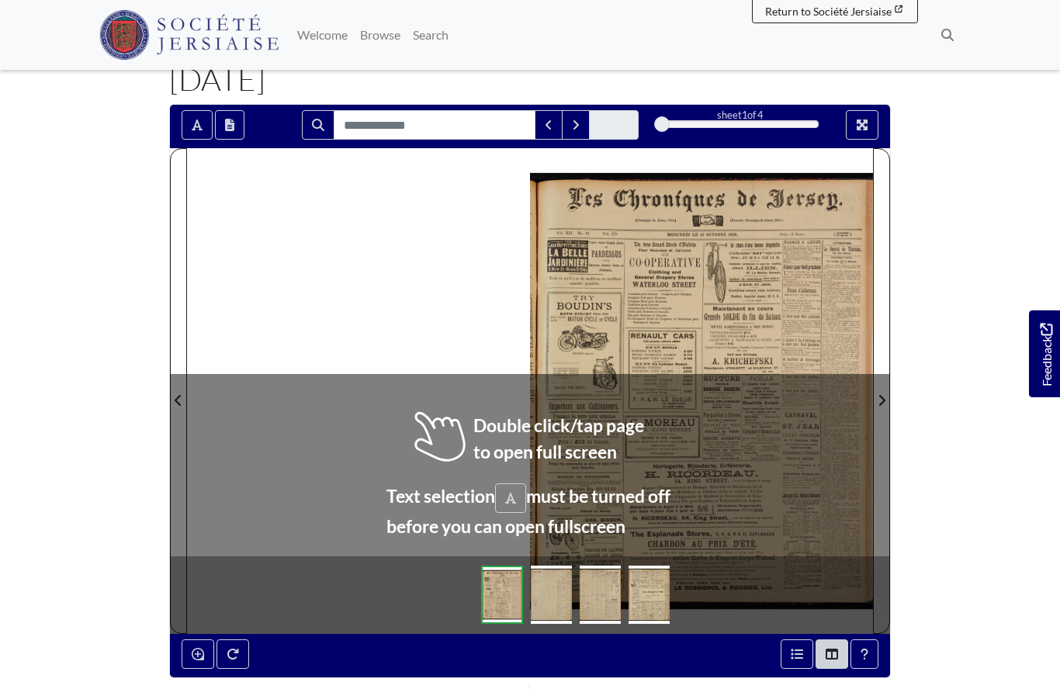
scroll to position [94, 0]
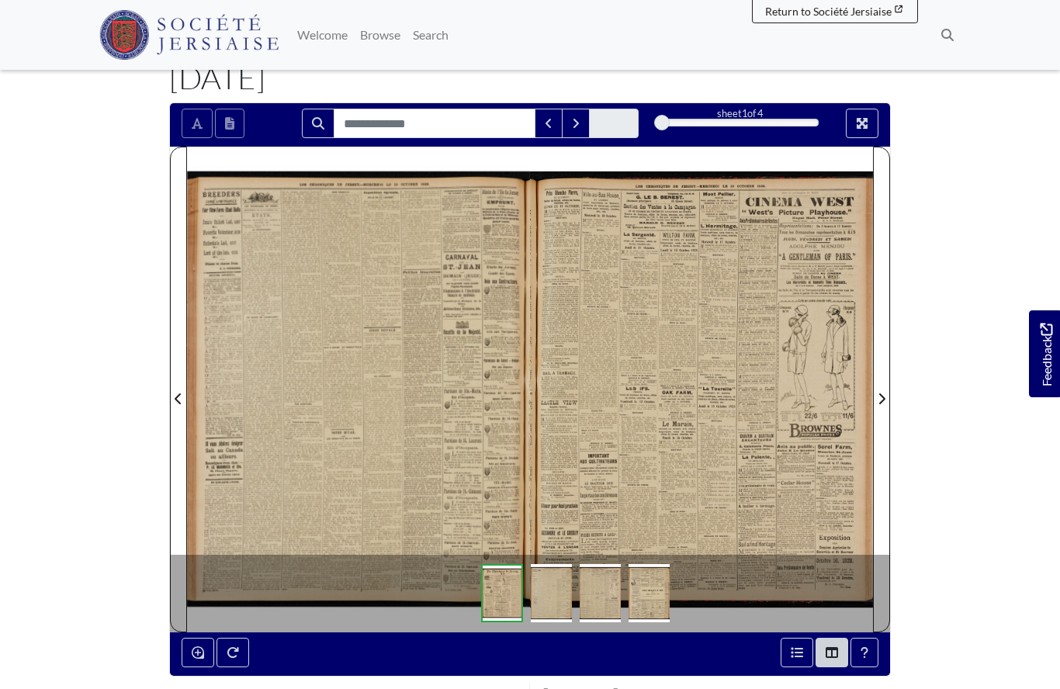
scroll to position [161, 0]
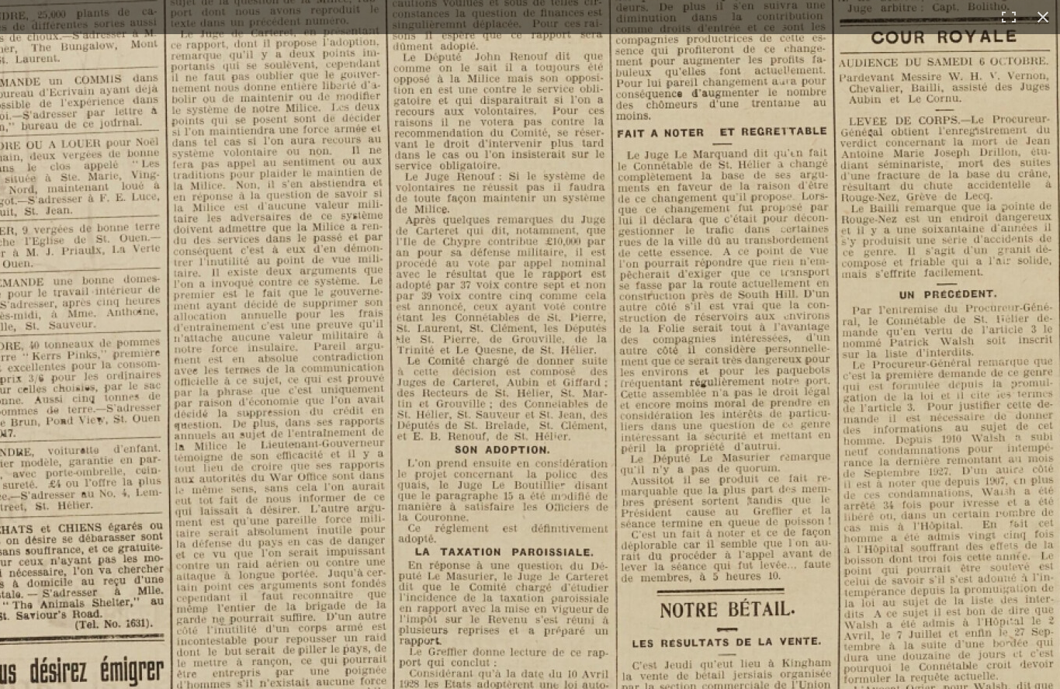
click at [343, 595] on img at bounding box center [812, 365] width 1920 height 2716
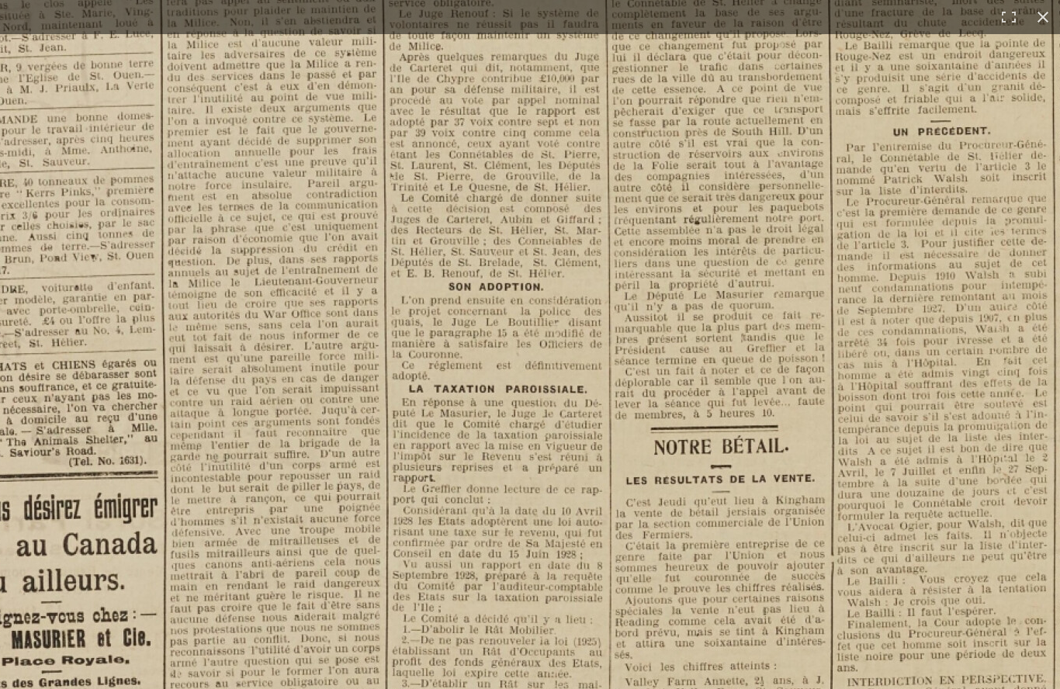
click at [353, 501] on img at bounding box center [806, 203] width 1920 height 2716
